Goal: Task Accomplishment & Management: Manage account settings

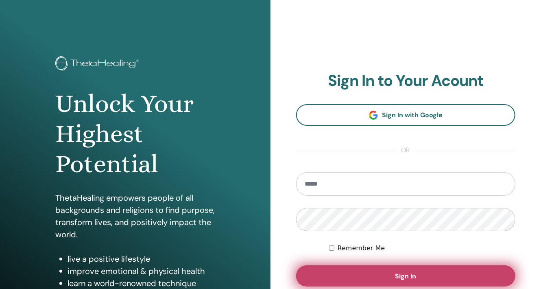
type input "**********"
click at [400, 271] on button "Sign In" at bounding box center [405, 275] width 219 height 21
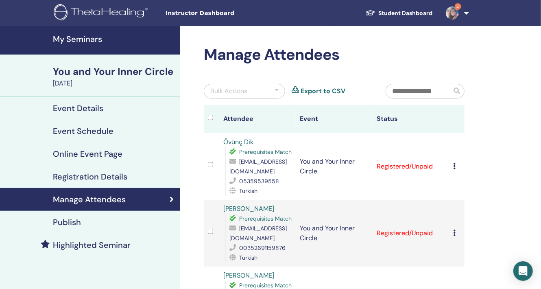
click at [87, 39] on h4 "My Seminars" at bounding box center [114, 39] width 122 height 10
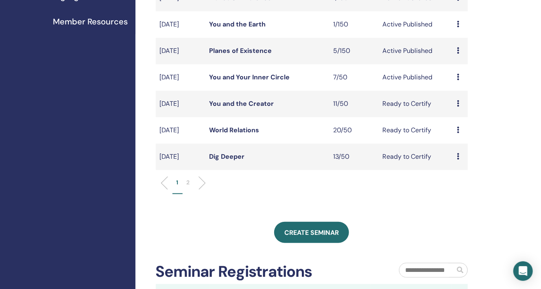
scroll to position [203, 0]
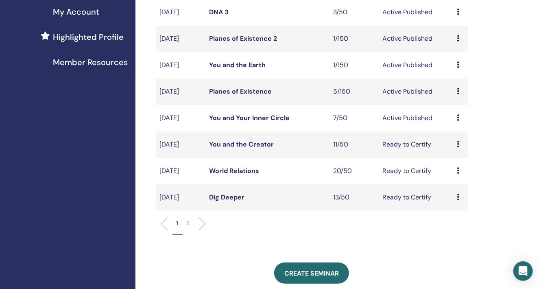
click at [261, 144] on link "You and the Creator" at bounding box center [241, 144] width 65 height 9
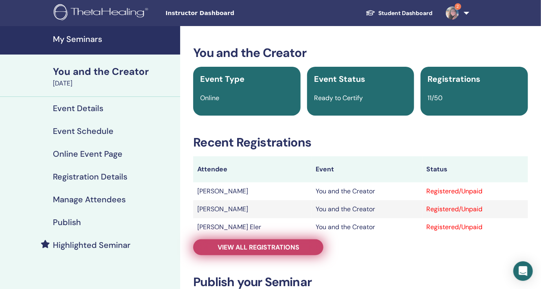
click at [267, 248] on span "View all registrations" at bounding box center [259, 247] width 82 height 9
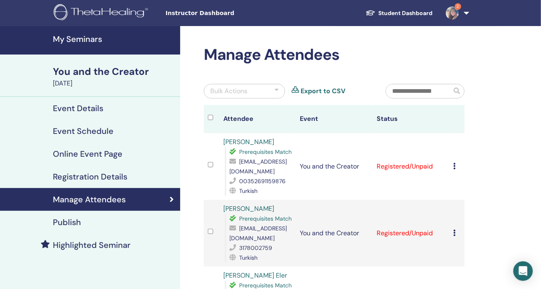
click at [455, 166] on icon at bounding box center [454, 166] width 2 height 7
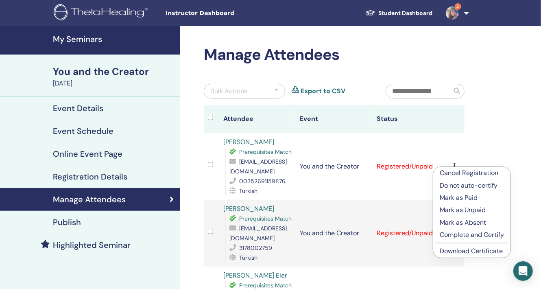
click at [486, 233] on p "Complete and Certify" at bounding box center [472, 235] width 64 height 10
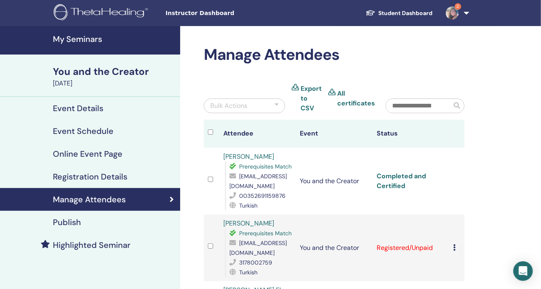
click at [395, 175] on link "Completed and Certified" at bounding box center [401, 181] width 49 height 18
drag, startPoint x: 501, startPoint y: 128, endPoint x: 496, endPoint y: 136, distance: 8.9
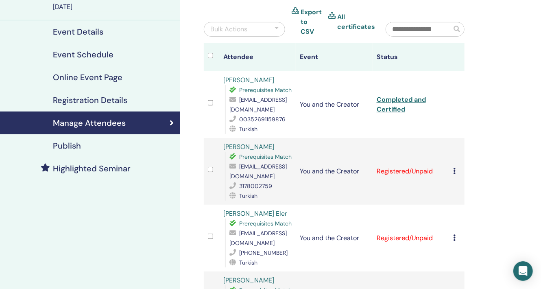
scroll to position [81, 0]
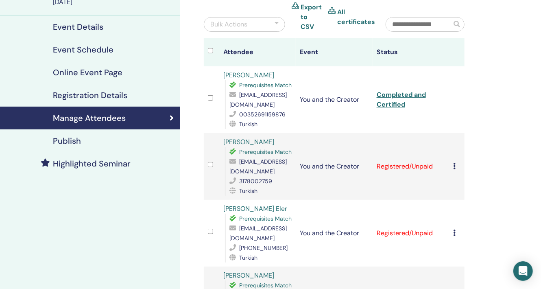
click at [455, 165] on icon at bounding box center [454, 166] width 2 height 7
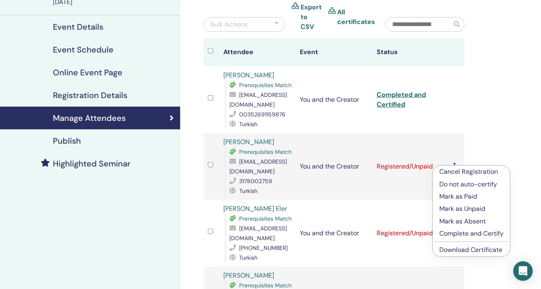
click at [480, 233] on p "Complete and Certify" at bounding box center [472, 234] width 64 height 10
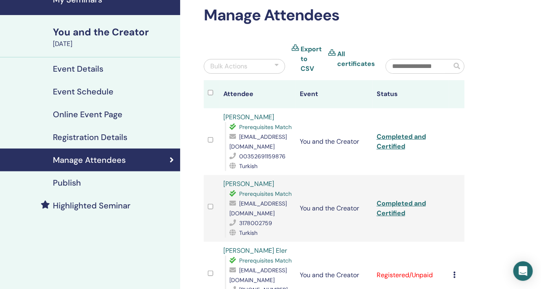
scroll to position [122, 0]
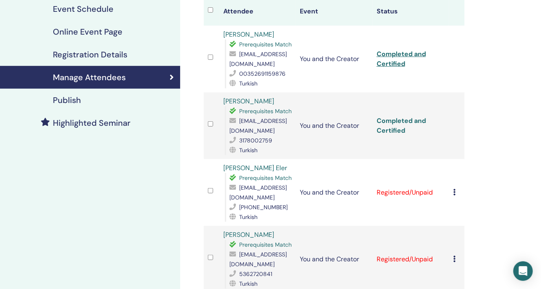
click at [400, 118] on link "Completed and Certified" at bounding box center [401, 125] width 49 height 18
drag, startPoint x: 496, startPoint y: 114, endPoint x: 492, endPoint y: 171, distance: 57.1
click at [455, 192] on icon at bounding box center [454, 192] width 2 height 7
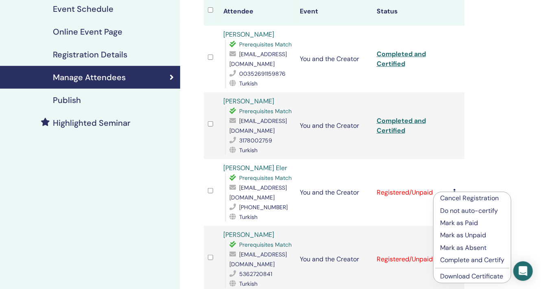
click at [467, 260] on p "Complete and Certify" at bounding box center [472, 260] width 64 height 10
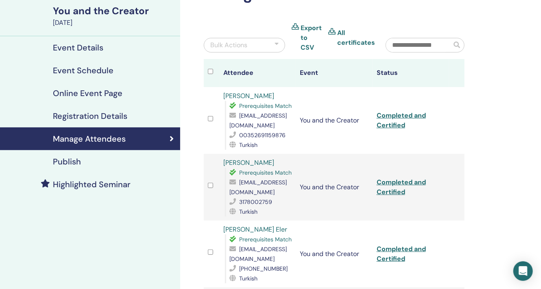
scroll to position [163, 0]
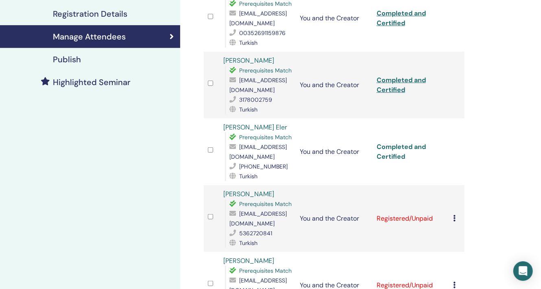
click at [398, 145] on link "Completed and Certified" at bounding box center [401, 151] width 49 height 18
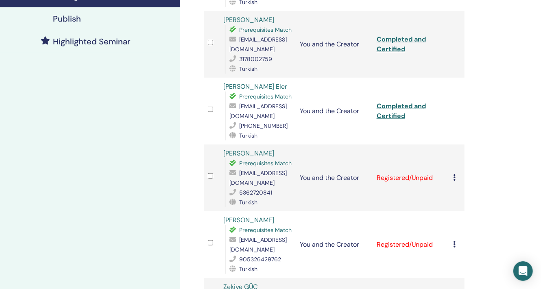
click at [455, 179] on icon at bounding box center [454, 177] width 2 height 7
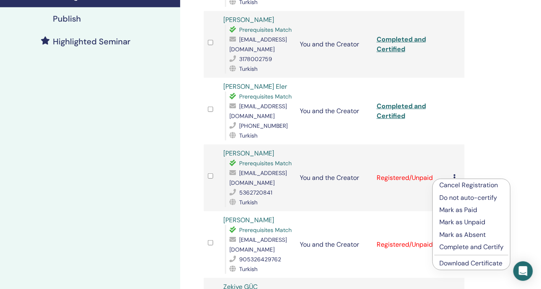
click at [475, 246] on p "Complete and Certify" at bounding box center [472, 247] width 64 height 10
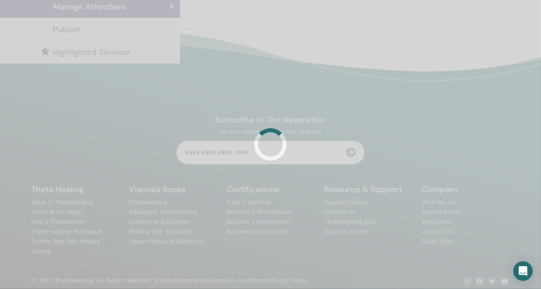
scroll to position [194, 0]
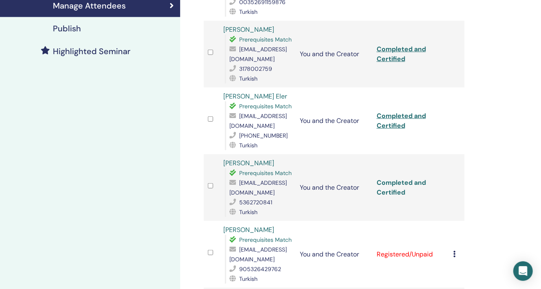
click at [387, 186] on link "Completed and Certified" at bounding box center [401, 187] width 49 height 18
drag, startPoint x: 497, startPoint y: 181, endPoint x: 490, endPoint y: 184, distance: 7.5
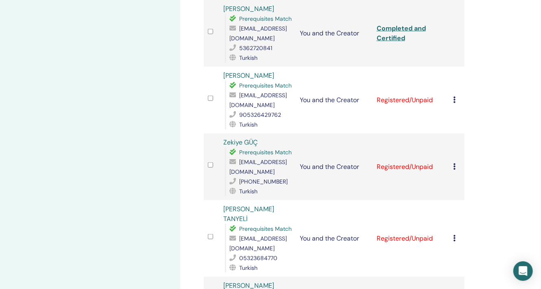
scroll to position [356, 0]
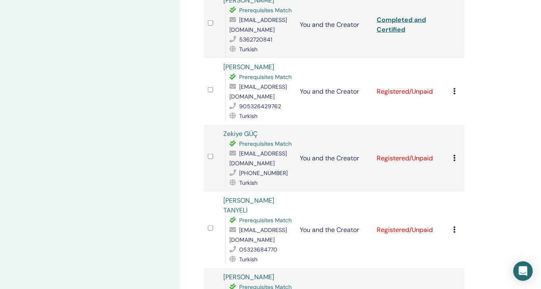
click at [456, 93] on div "Cancel Registration Do not auto-certify Mark as Paid Mark as Unpaid Mark as Abs…" at bounding box center [456, 92] width 7 height 10
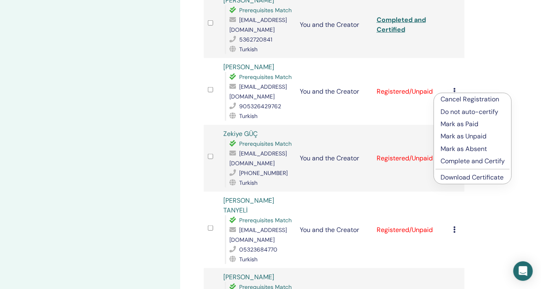
click at [487, 161] on p "Complete and Certify" at bounding box center [473, 161] width 64 height 10
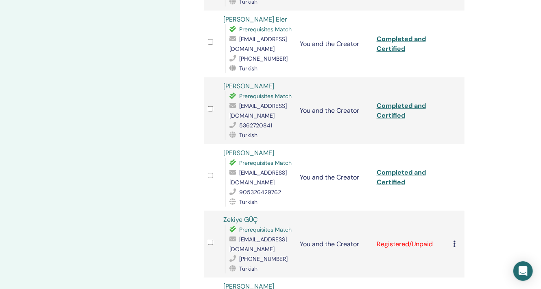
scroll to position [285, 0]
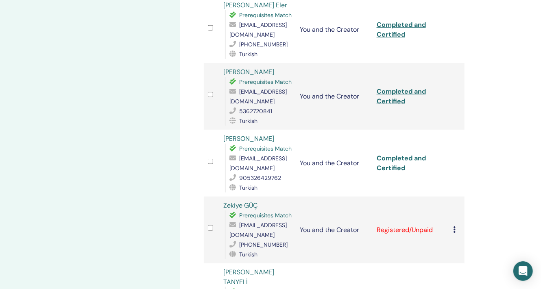
click at [402, 160] on link "Completed and Certified" at bounding box center [401, 163] width 49 height 18
click at [488, 160] on div "Manage Attendees Bulk Actions Export to CSV All certificates Attendee Event Sta…" at bounding box center [360, 247] width 361 height 1012
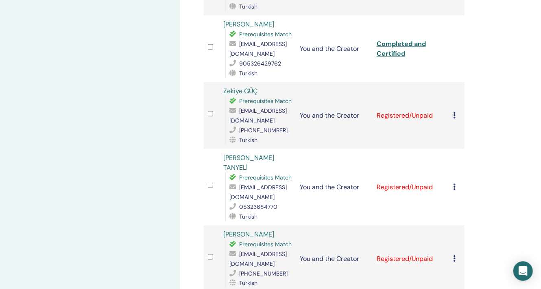
scroll to position [407, 0]
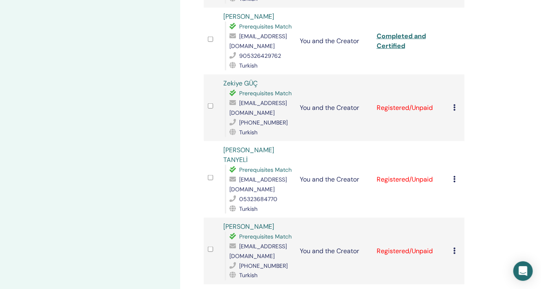
click at [454, 108] on icon at bounding box center [454, 107] width 2 height 7
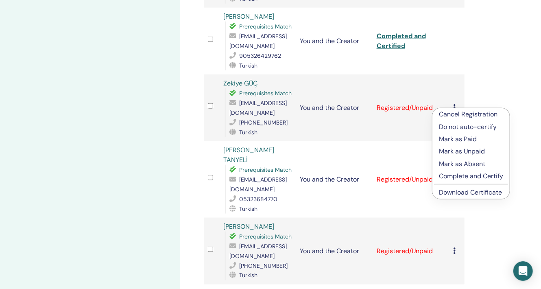
click at [469, 176] on p "Complete and Certify" at bounding box center [471, 176] width 64 height 10
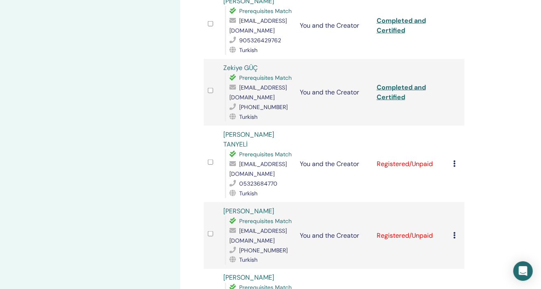
scroll to position [438, 0]
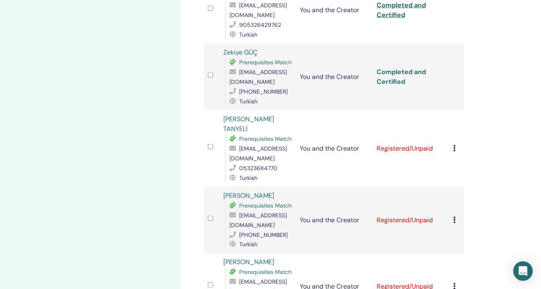
click at [395, 72] on link "Completed and Certified" at bounding box center [401, 77] width 49 height 18
click at [490, 173] on div "Manage Attendees Bulk Actions Export to CSV All certificates Attendee Event Sta…" at bounding box center [360, 94] width 361 height 1012
click at [454, 145] on icon at bounding box center [454, 148] width 2 height 7
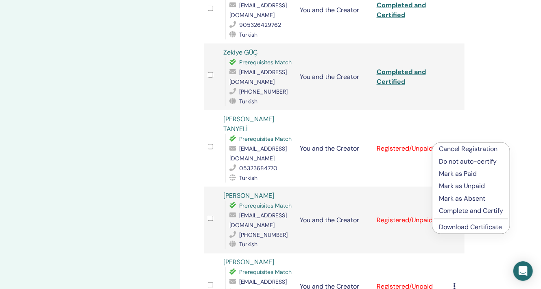
click at [481, 212] on p "Complete and Certify" at bounding box center [471, 211] width 64 height 10
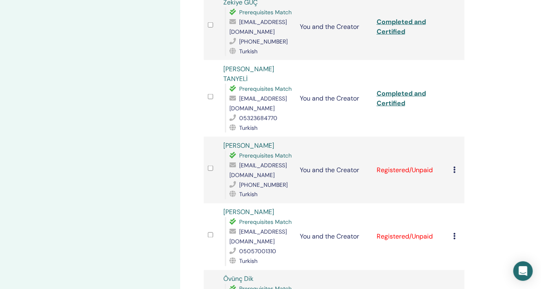
scroll to position [488, 0]
click at [403, 89] on link "Completed and Certified" at bounding box center [401, 98] width 49 height 18
click at [503, 154] on div "Manage Attendees Bulk Actions Export to CSV All certificates Attendee Event Sta…" at bounding box center [360, 44] width 361 height 1012
click at [454, 166] on icon at bounding box center [454, 169] width 2 height 7
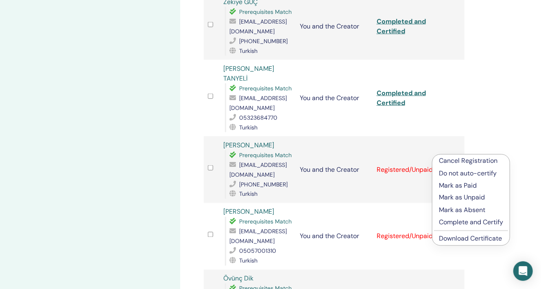
click at [466, 222] on p "Complete and Certify" at bounding box center [471, 223] width 64 height 10
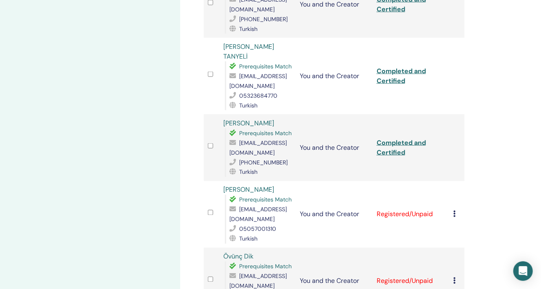
scroll to position [601, 0]
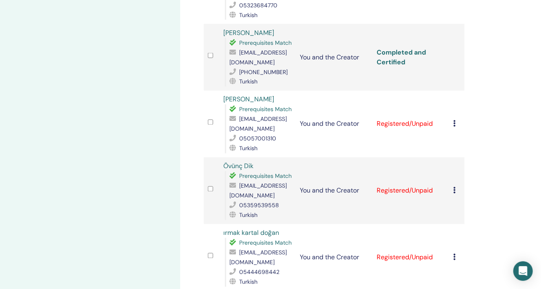
click at [391, 48] on link "Completed and Certified" at bounding box center [401, 57] width 49 height 18
click at [454, 120] on icon at bounding box center [454, 123] width 2 height 7
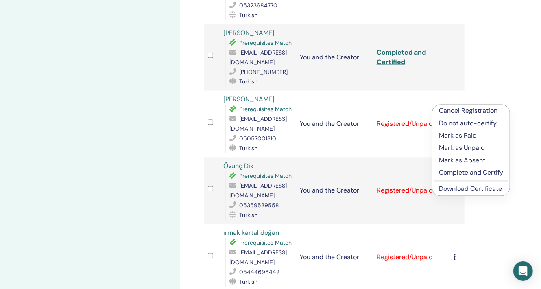
click at [468, 173] on p "Complete and Certify" at bounding box center [471, 173] width 64 height 10
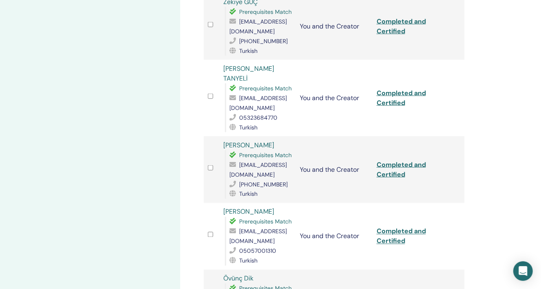
scroll to position [610, 0]
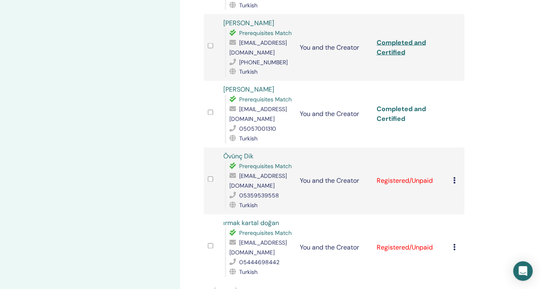
click at [392, 105] on link "Completed and Certified" at bounding box center [401, 114] width 49 height 18
drag, startPoint x: 508, startPoint y: 178, endPoint x: 507, endPoint y: 183, distance: 4.5
click at [453, 162] on td "Cancel Registration Do not auto-certify Mark as Paid Mark as Unpaid Mark as Abs…" at bounding box center [456, 181] width 15 height 67
click at [454, 177] on icon at bounding box center [454, 180] width 2 height 7
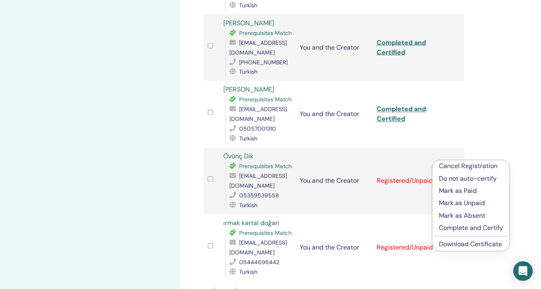
click at [485, 227] on p "Complete and Certify" at bounding box center [471, 228] width 64 height 10
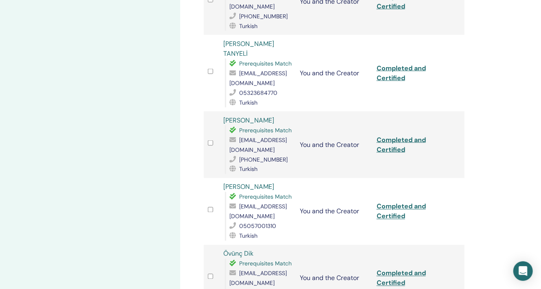
scroll to position [610, 0]
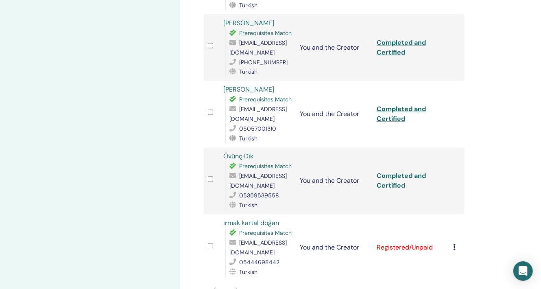
click at [396, 172] on link "Completed and Certified" at bounding box center [401, 181] width 49 height 18
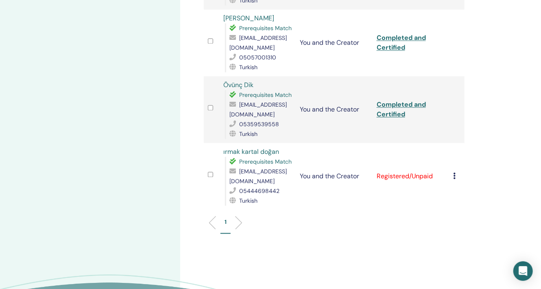
scroll to position [692, 0]
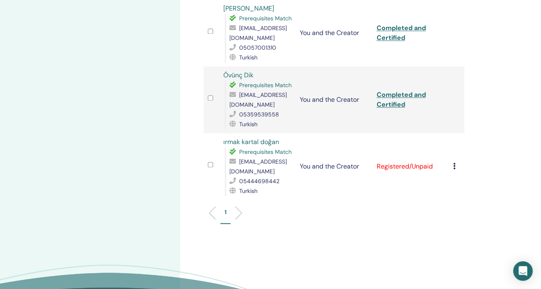
click at [454, 163] on icon at bounding box center [454, 166] width 2 height 7
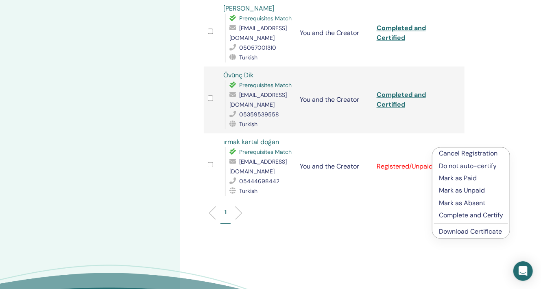
click at [475, 214] on p "Complete and Certify" at bounding box center [471, 215] width 64 height 10
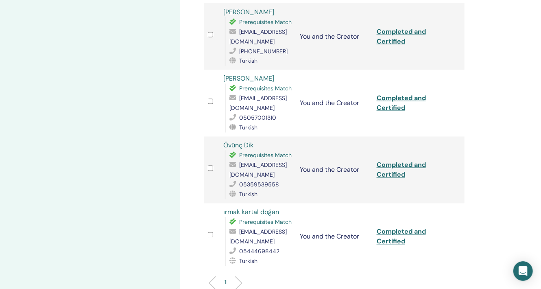
scroll to position [773, 0]
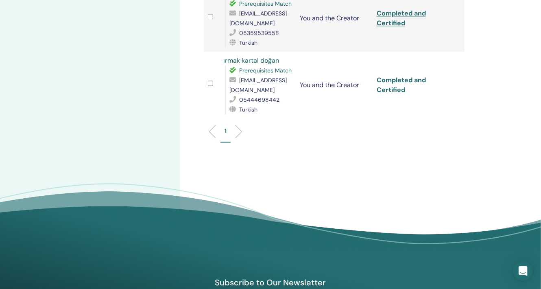
click at [398, 76] on link "Completed and Certified" at bounding box center [401, 85] width 49 height 18
